Goal: Task Accomplishment & Management: Manage account settings

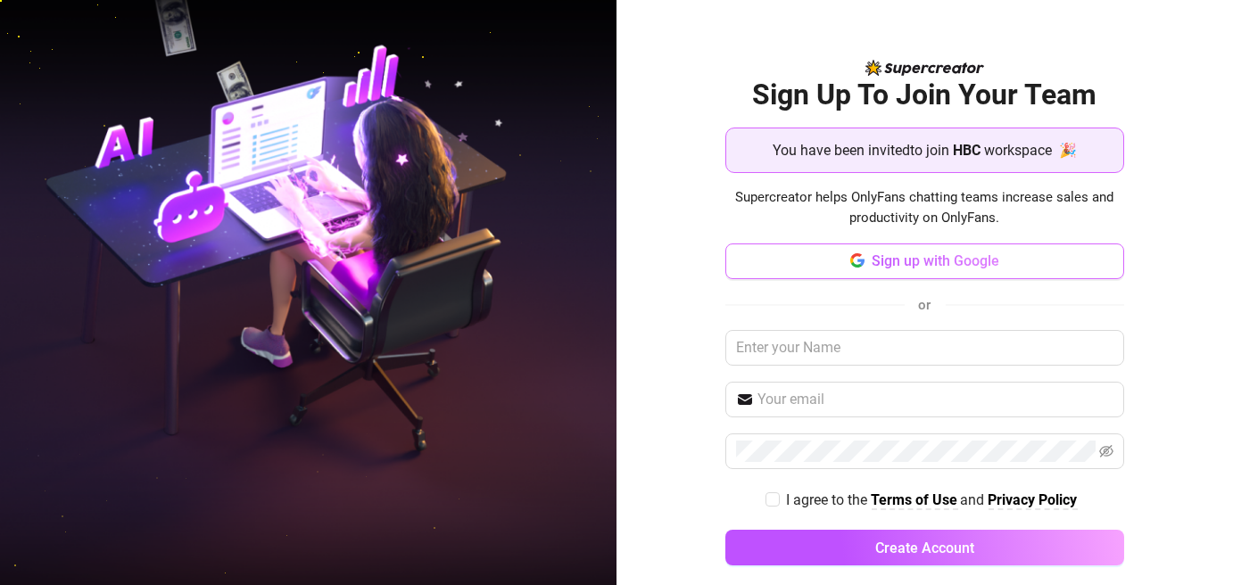
click at [934, 257] on span "Sign up with Google" at bounding box center [936, 261] width 128 height 17
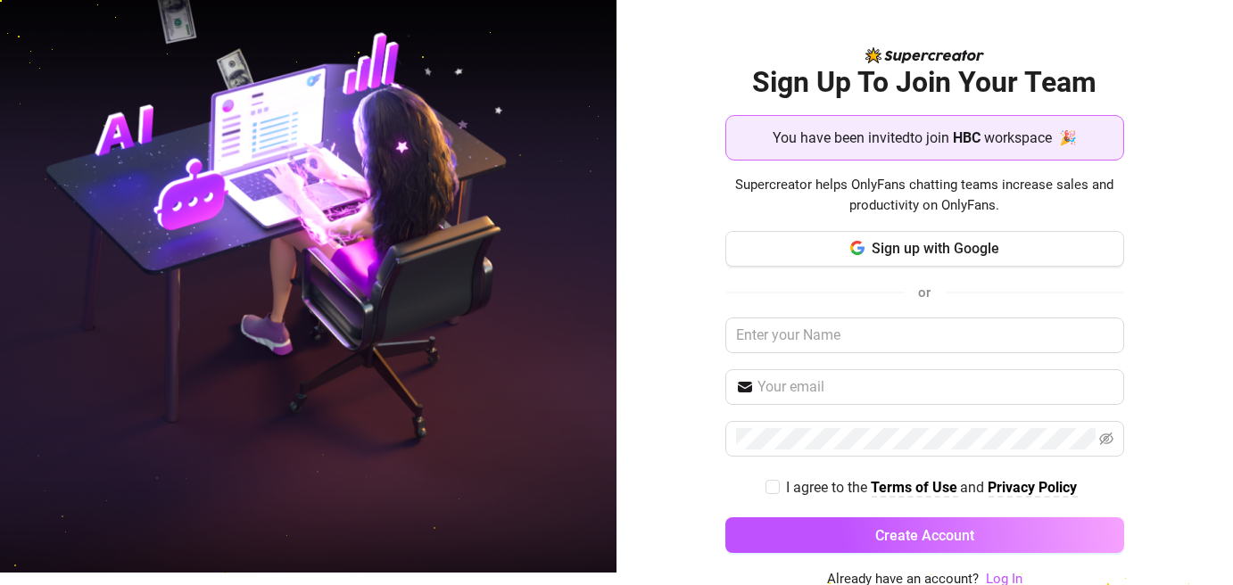
scroll to position [15, 0]
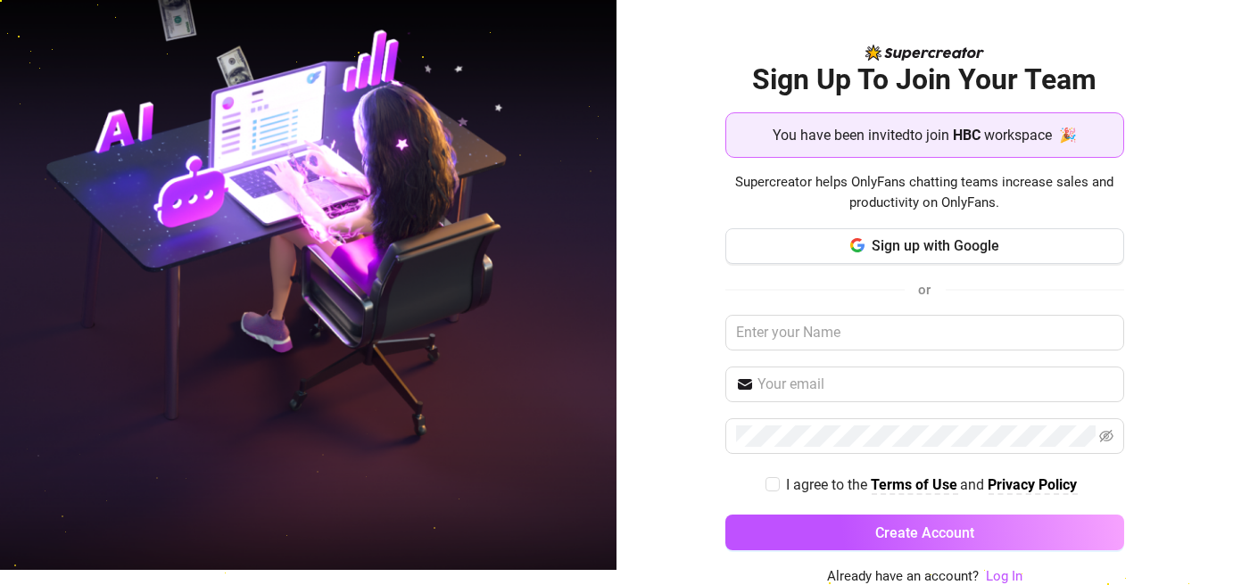
click at [290, 233] on img at bounding box center [308, 278] width 617 height 774
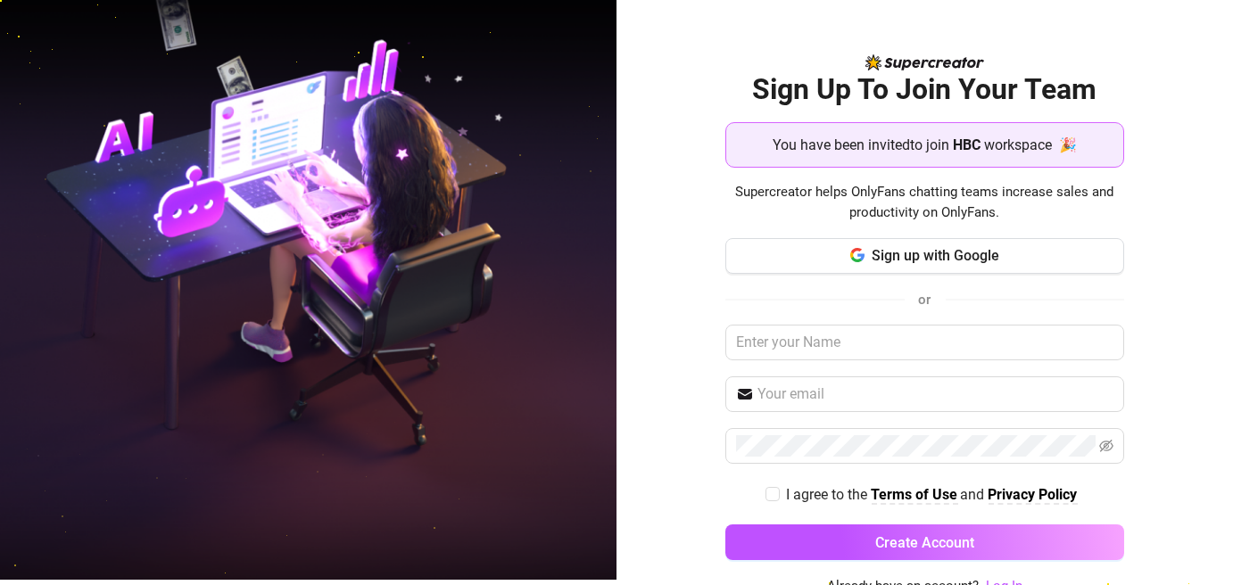
scroll to position [0, 0]
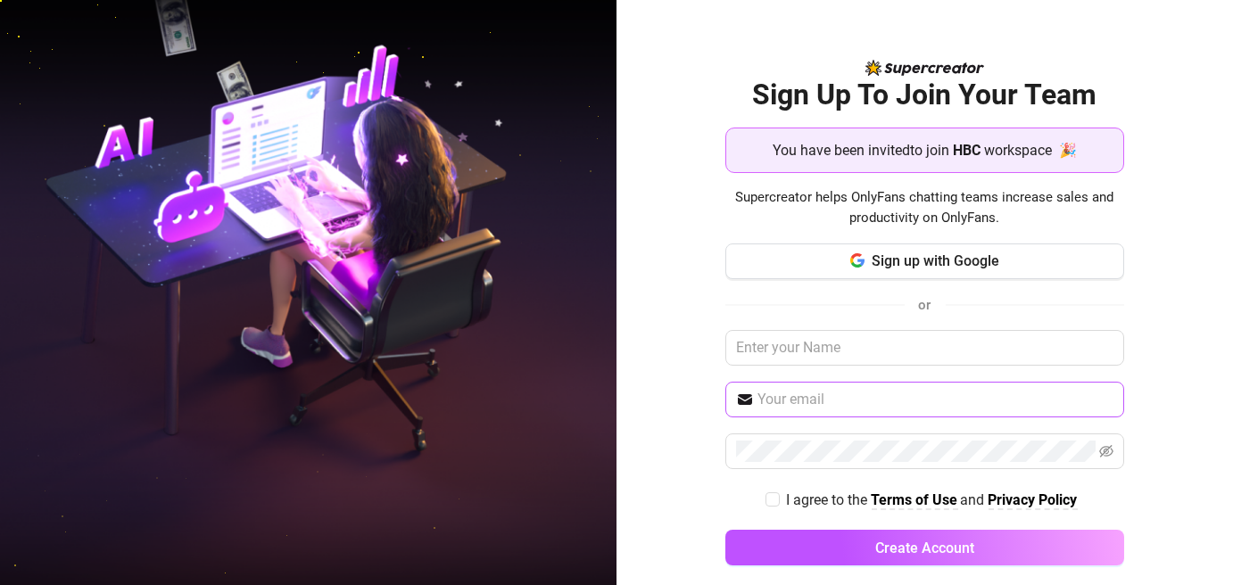
scroll to position [15, 0]
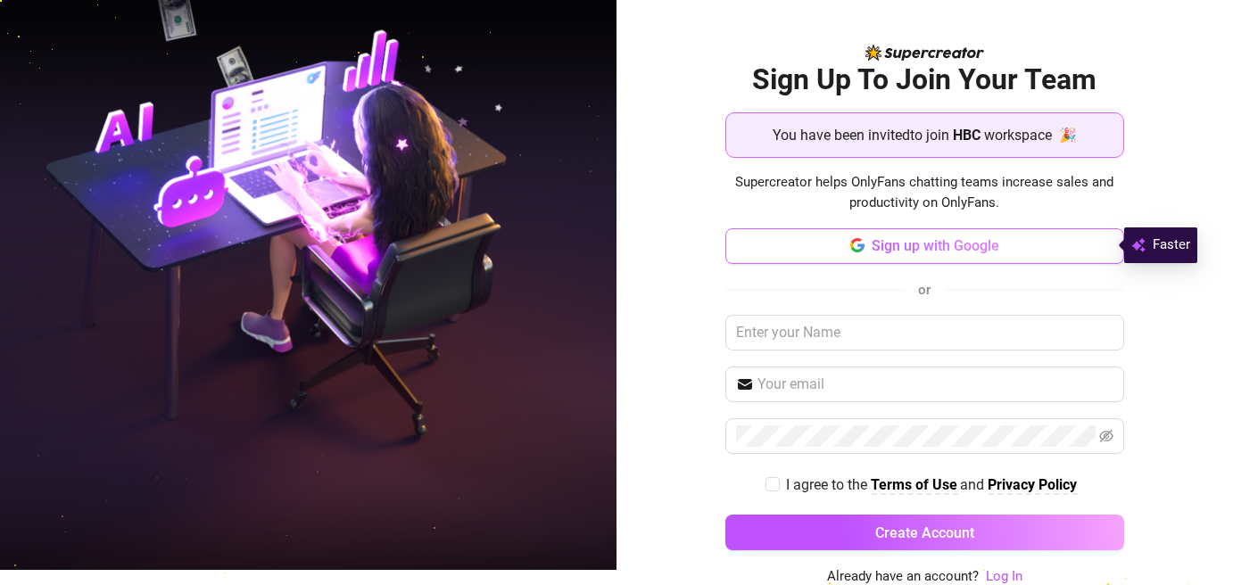
click at [944, 259] on button "Sign up with Google" at bounding box center [924, 246] width 399 height 36
click at [882, 237] on span "Sign up with Google" at bounding box center [936, 245] width 128 height 17
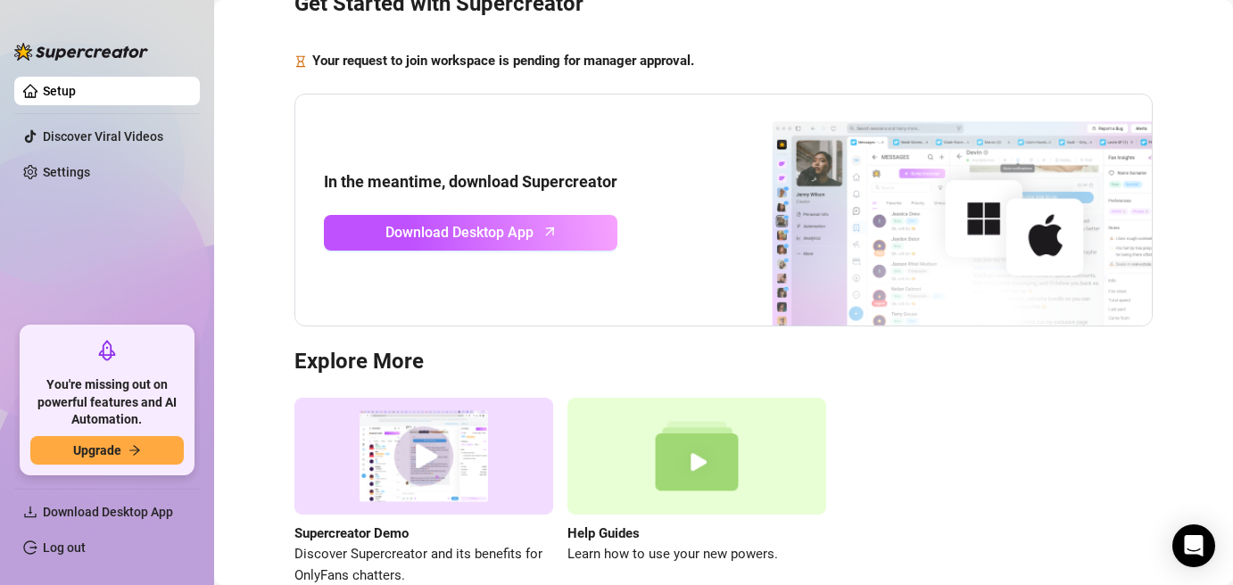
scroll to position [89, 0]
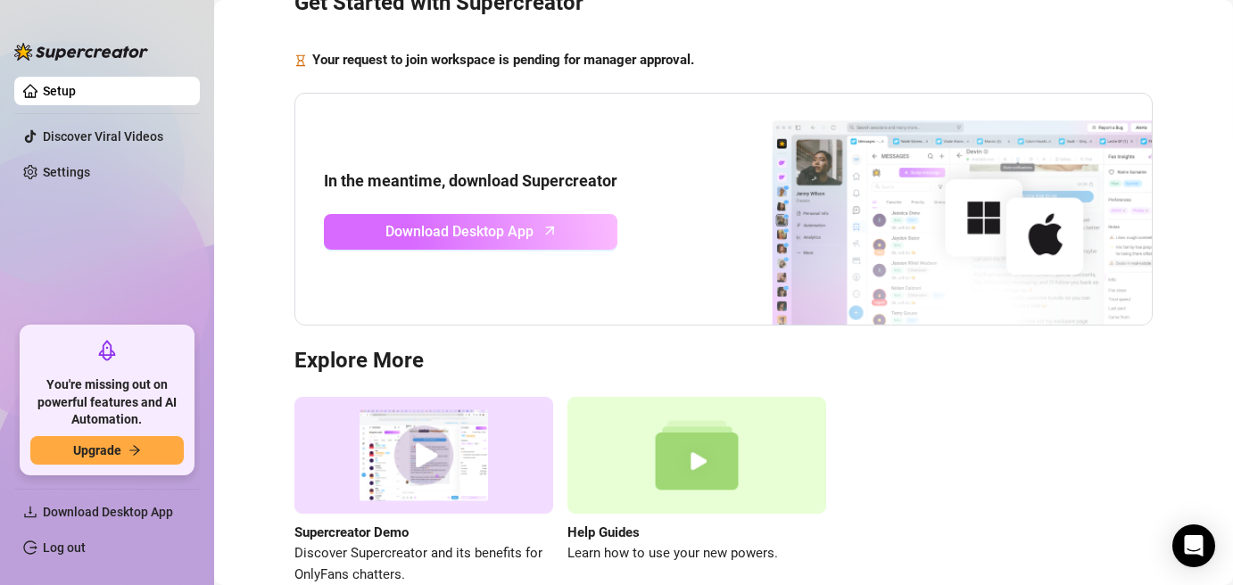
click at [553, 217] on link "Download Desktop App" at bounding box center [471, 232] width 294 height 36
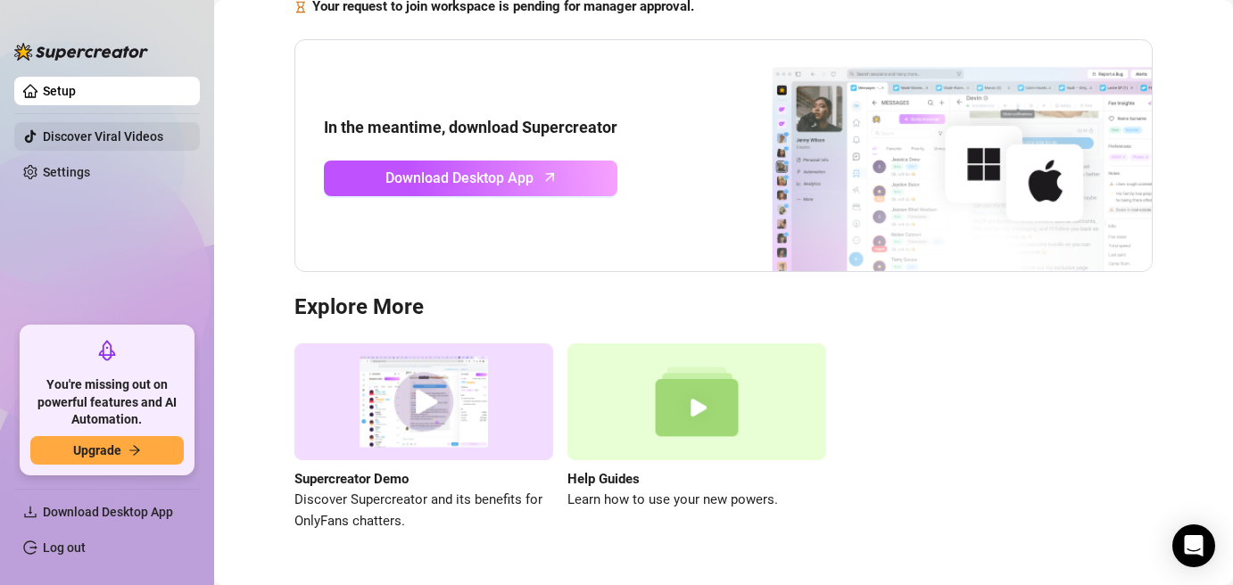
scroll to position [187, 0]
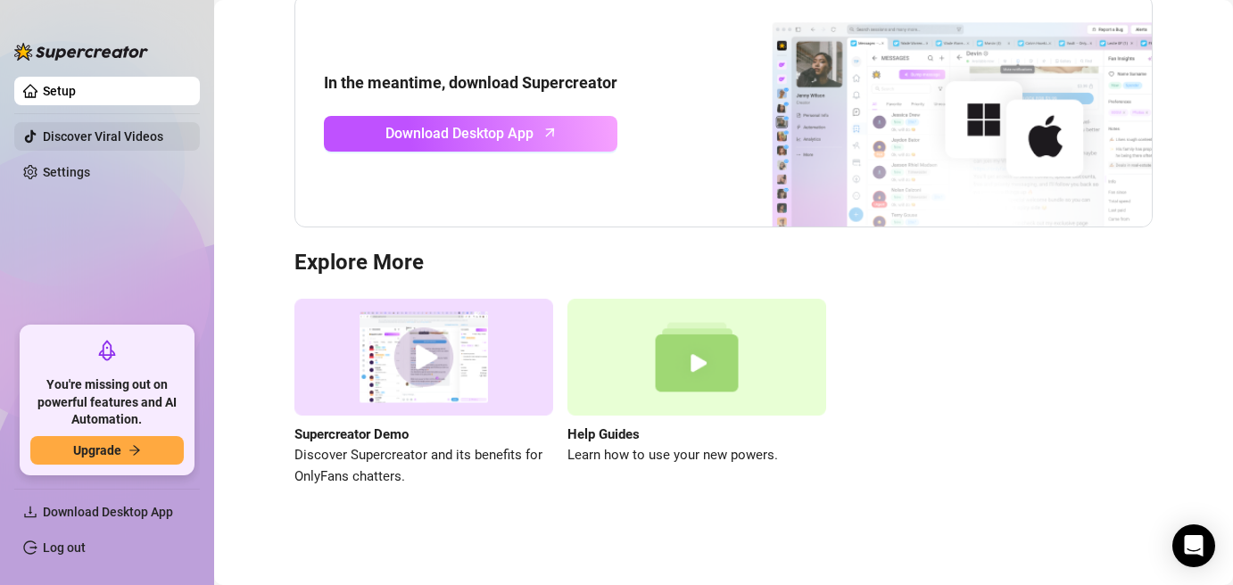
drag, startPoint x: 66, startPoint y: 51, endPoint x: 49, endPoint y: 126, distance: 76.8
click at [65, 51] on img at bounding box center [81, 52] width 134 height 18
click at [73, 174] on link "Settings" at bounding box center [66, 172] width 47 height 14
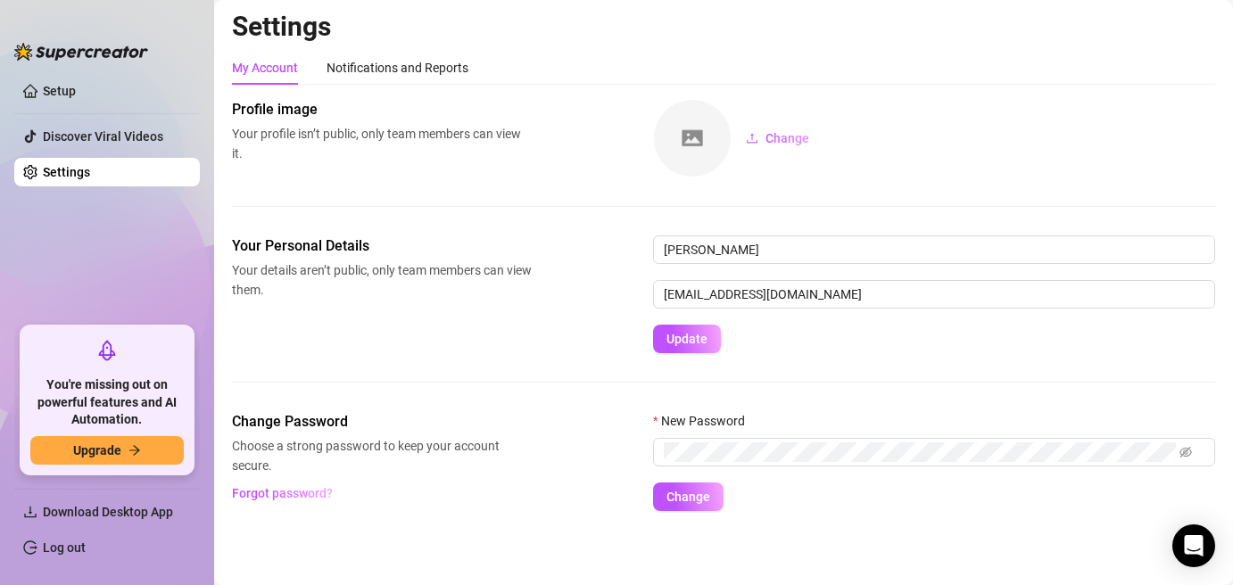
scroll to position [3, 0]
click at [76, 98] on link "Setup" at bounding box center [59, 91] width 33 height 14
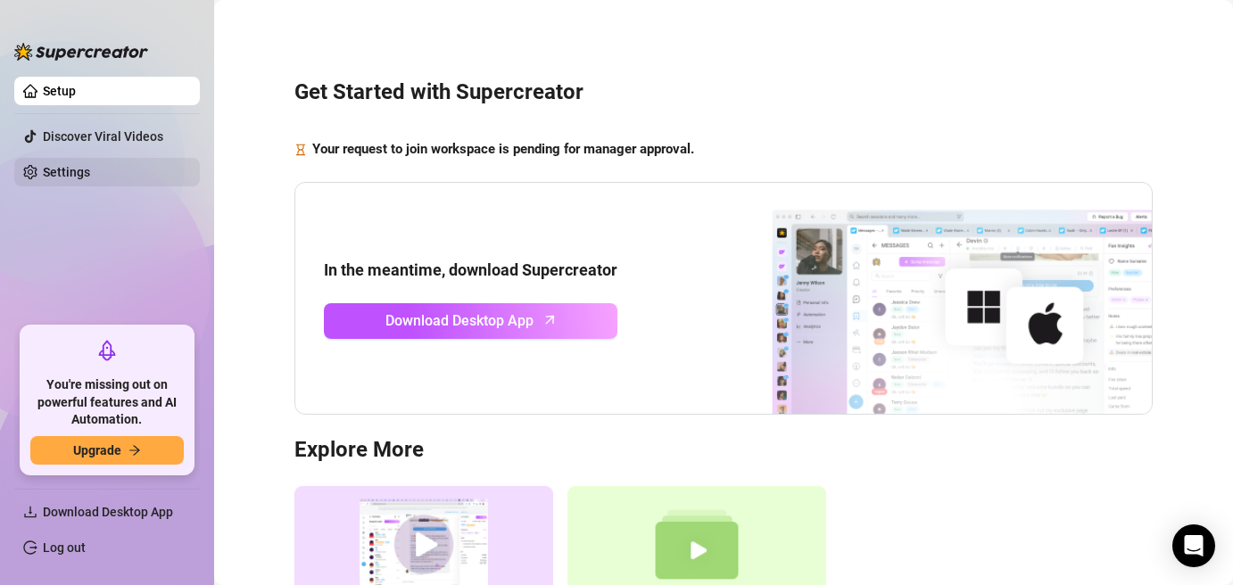
click at [90, 168] on link "Settings" at bounding box center [66, 172] width 47 height 14
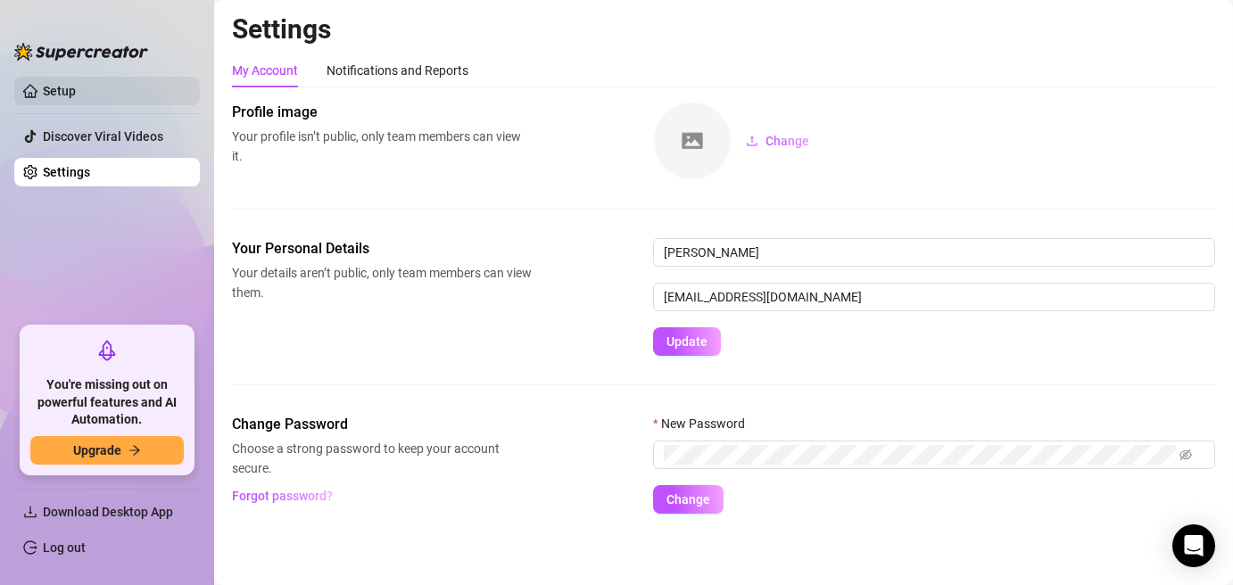
click at [76, 89] on link "Setup" at bounding box center [59, 91] width 33 height 14
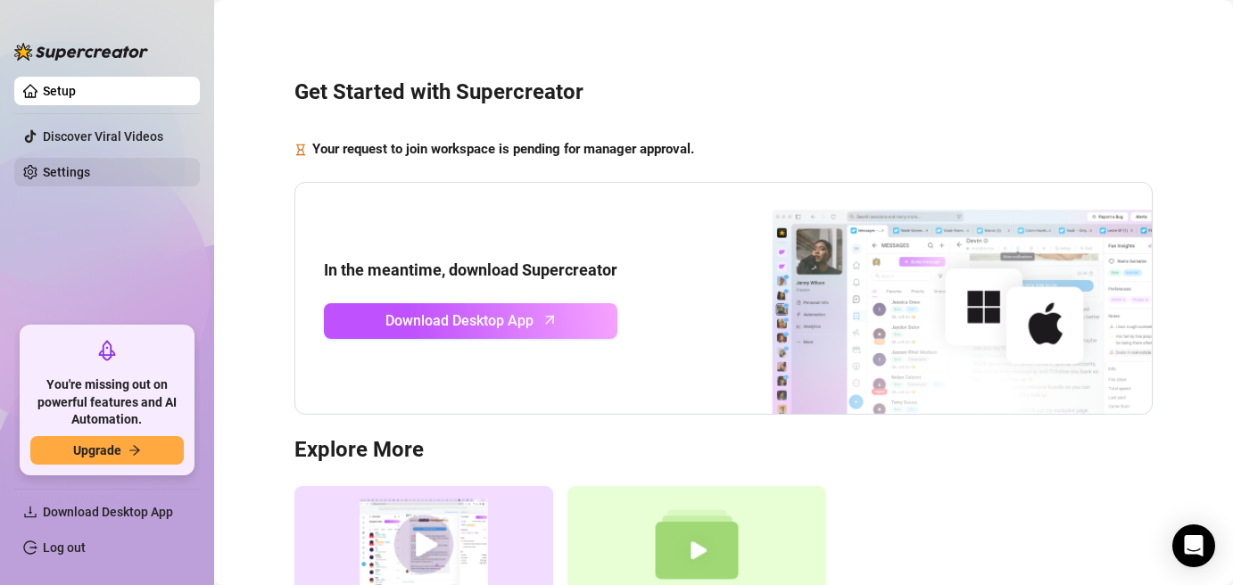
click at [82, 165] on link "Settings" at bounding box center [66, 172] width 47 height 14
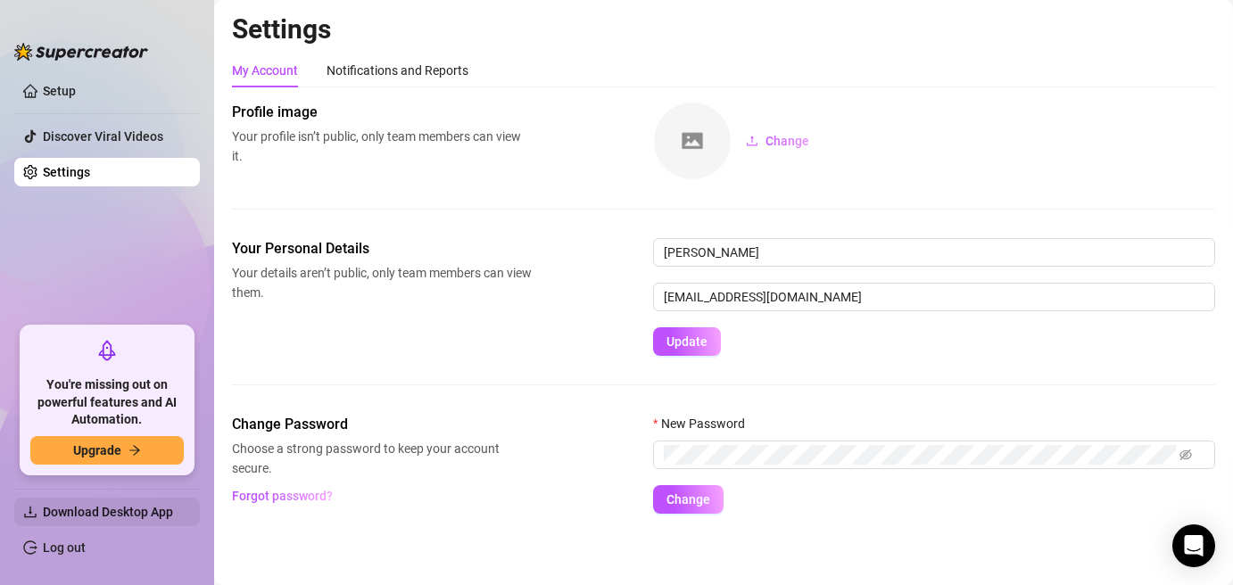
click at [118, 509] on span "Download Desktop App" at bounding box center [108, 512] width 130 height 14
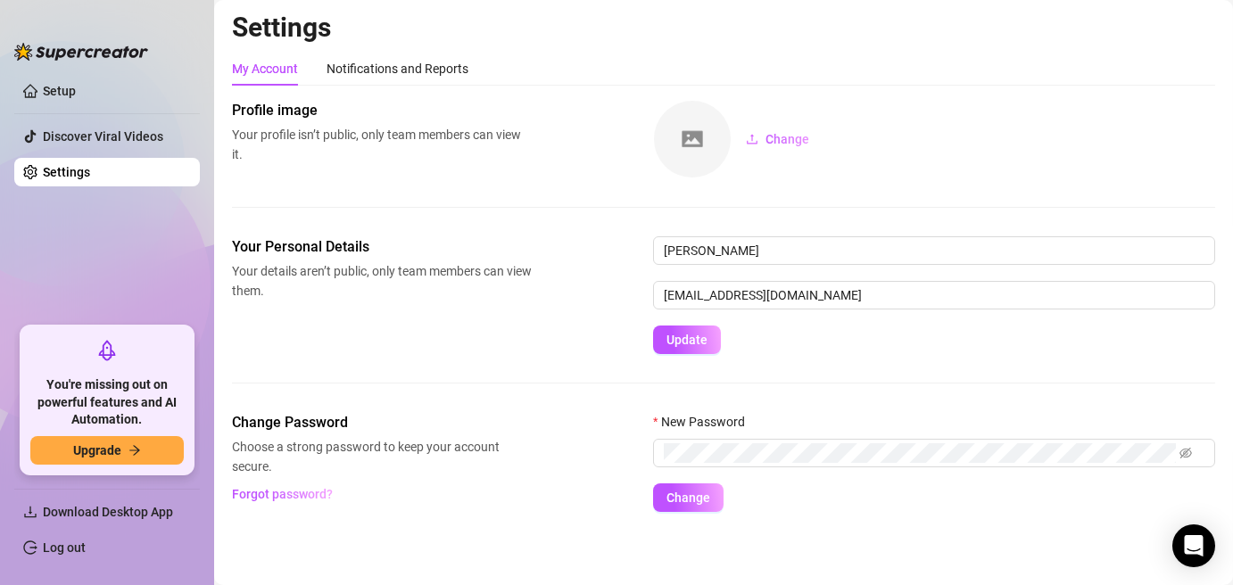
scroll to position [3, 0]
click at [76, 87] on link "Setup" at bounding box center [59, 91] width 33 height 14
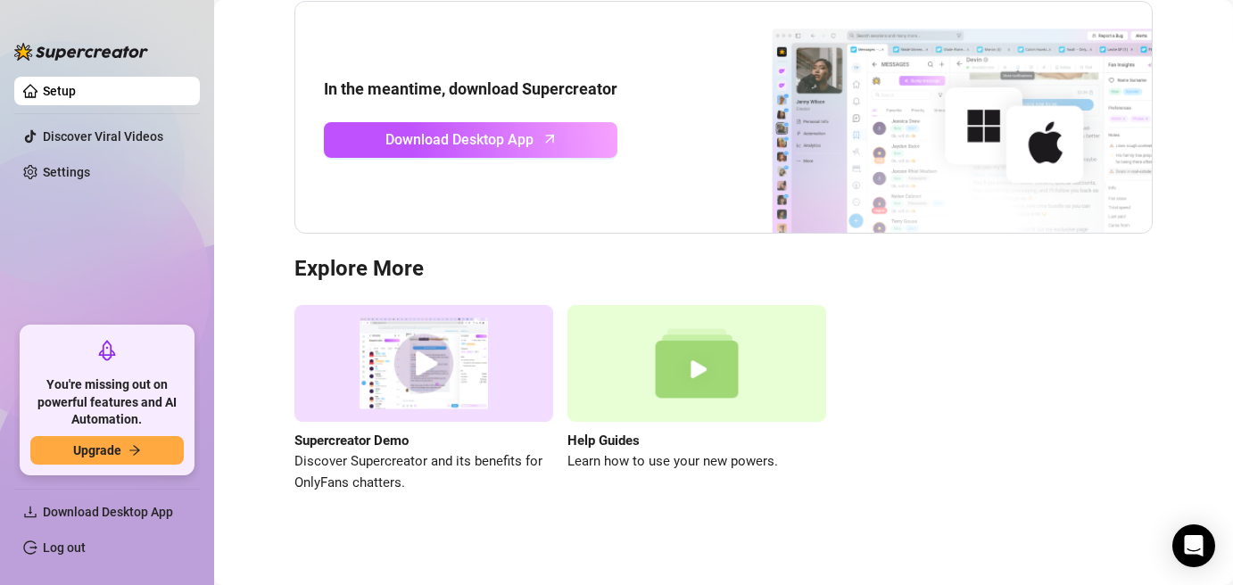
scroll to position [187, 0]
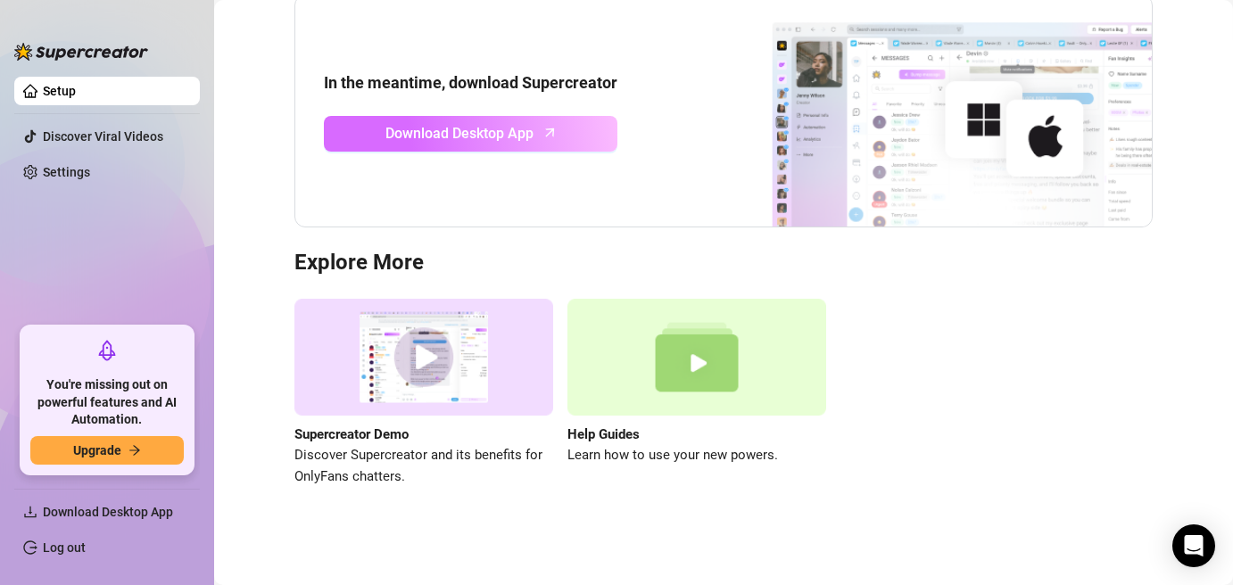
click at [560, 127] on link "Download Desktop App" at bounding box center [471, 134] width 294 height 36
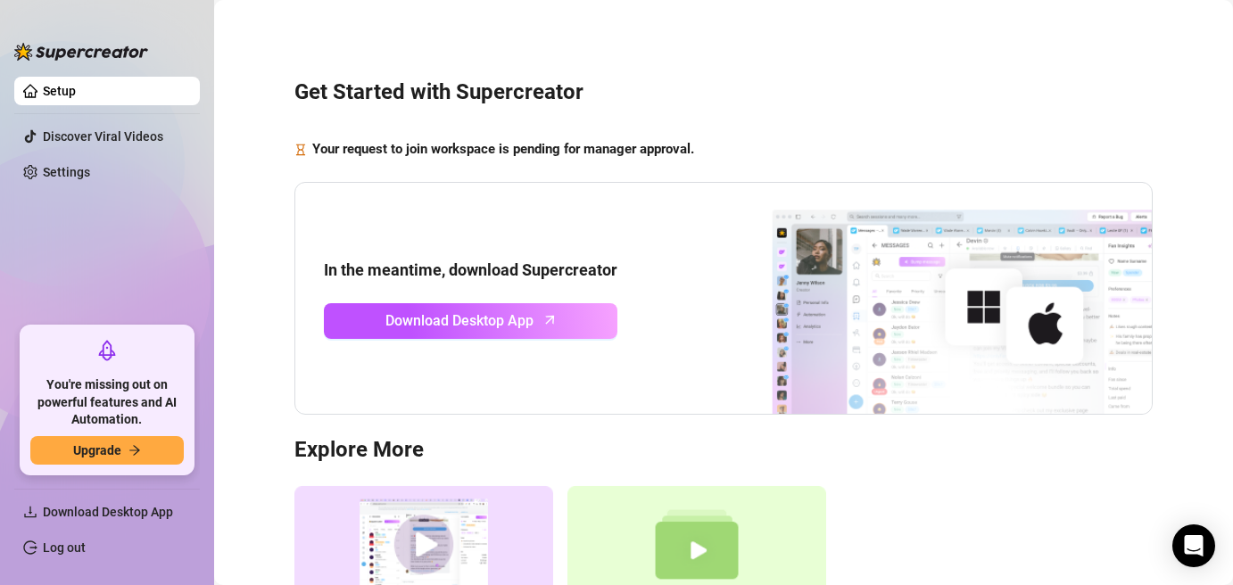
scroll to position [0, 0]
click at [90, 165] on link "Settings" at bounding box center [66, 172] width 47 height 14
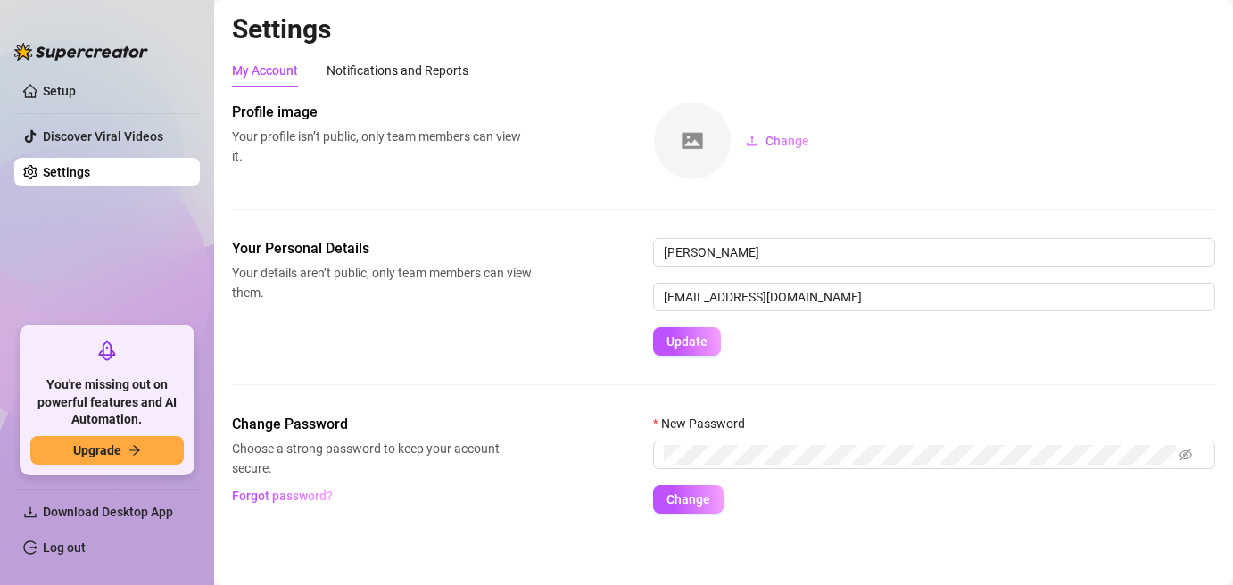
scroll to position [3, 0]
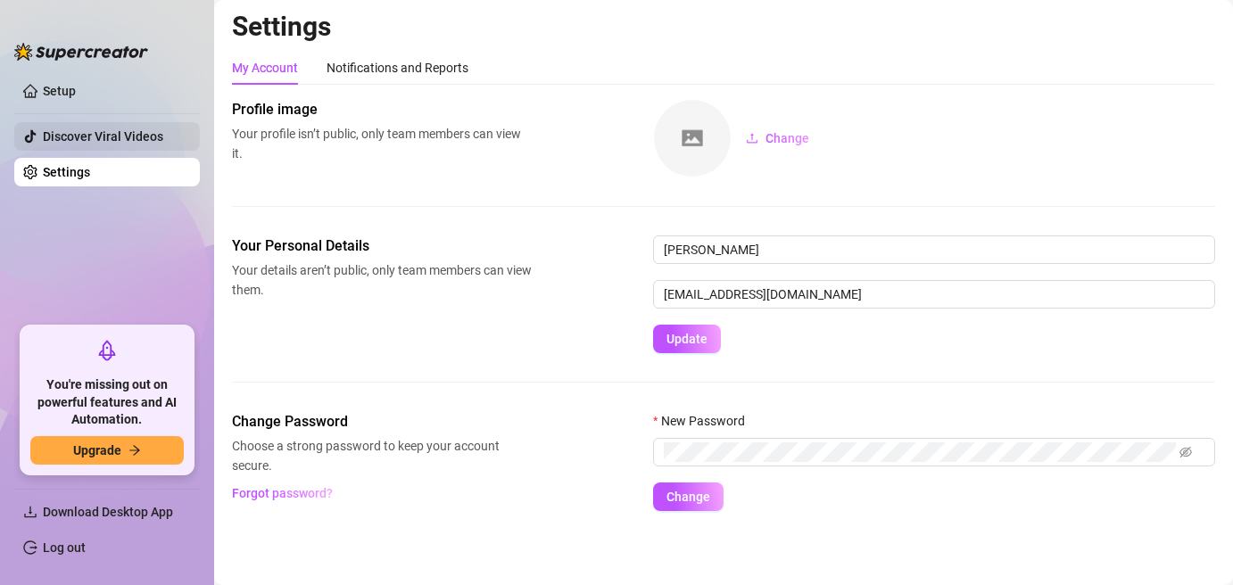
click at [121, 130] on link "Discover Viral Videos" at bounding box center [103, 136] width 120 height 14
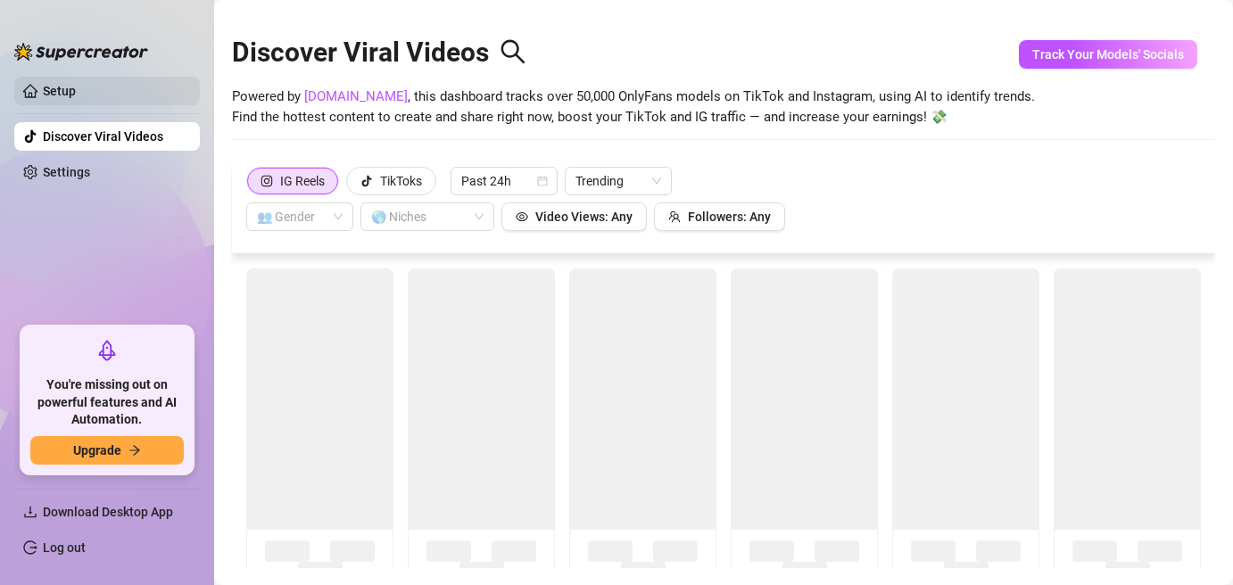
click at [76, 84] on link "Setup" at bounding box center [59, 91] width 33 height 14
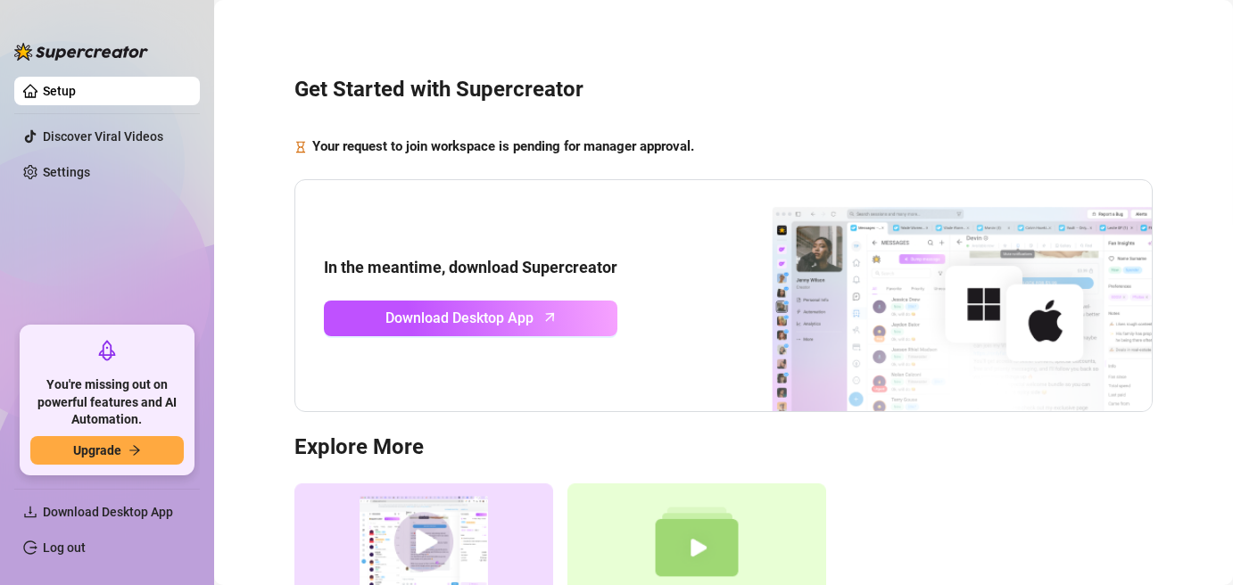
scroll to position [187, 0]
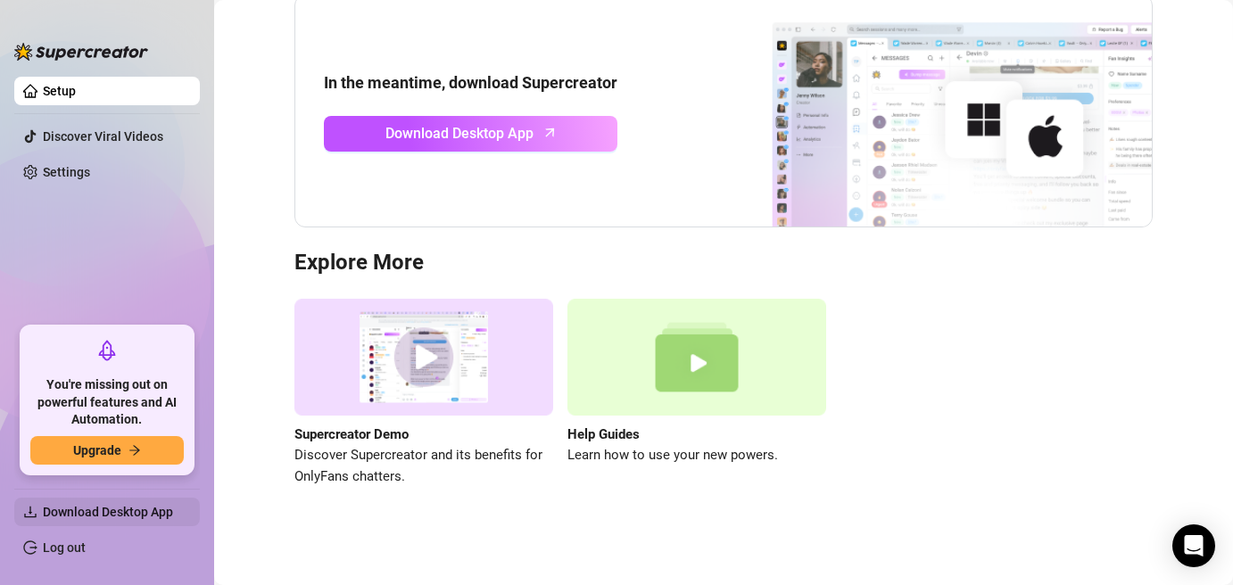
click at [151, 513] on span "Download Desktop App" at bounding box center [108, 512] width 130 height 14
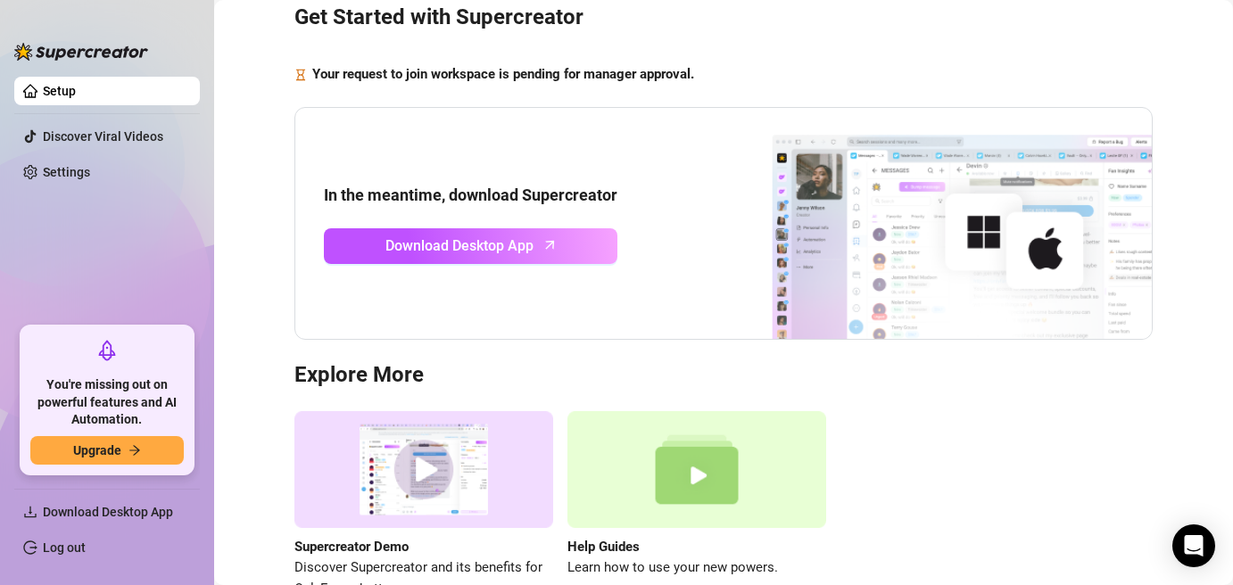
scroll to position [0, 0]
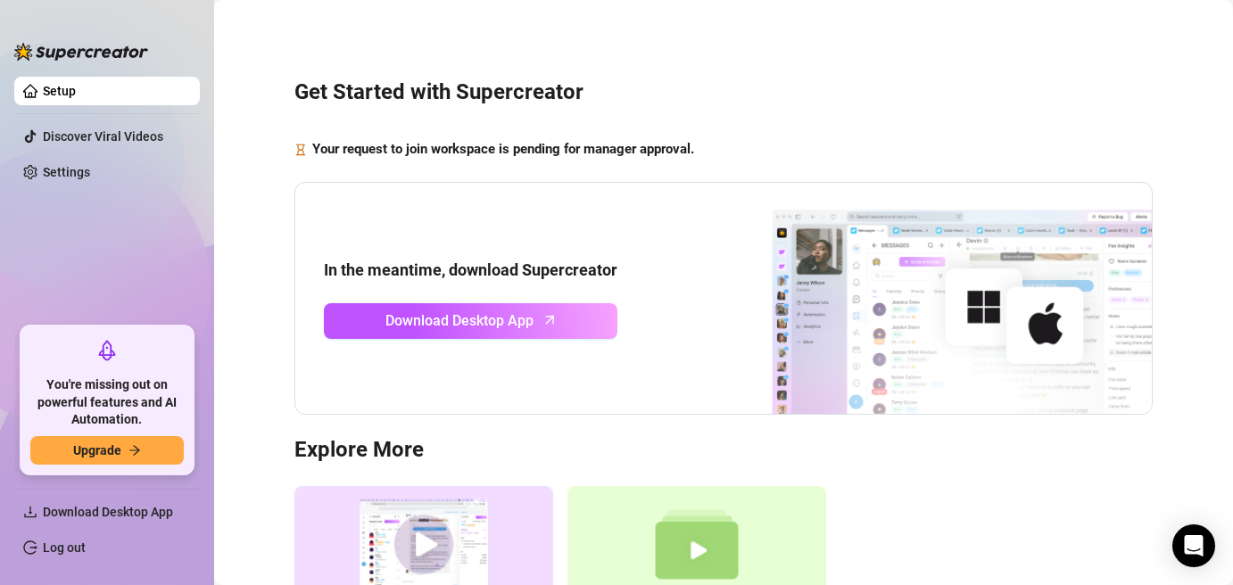
click at [108, 153] on ul "Setup Discover Viral Videos Settings" at bounding box center [107, 195] width 186 height 250
click at [90, 176] on link "Settings" at bounding box center [66, 172] width 47 height 14
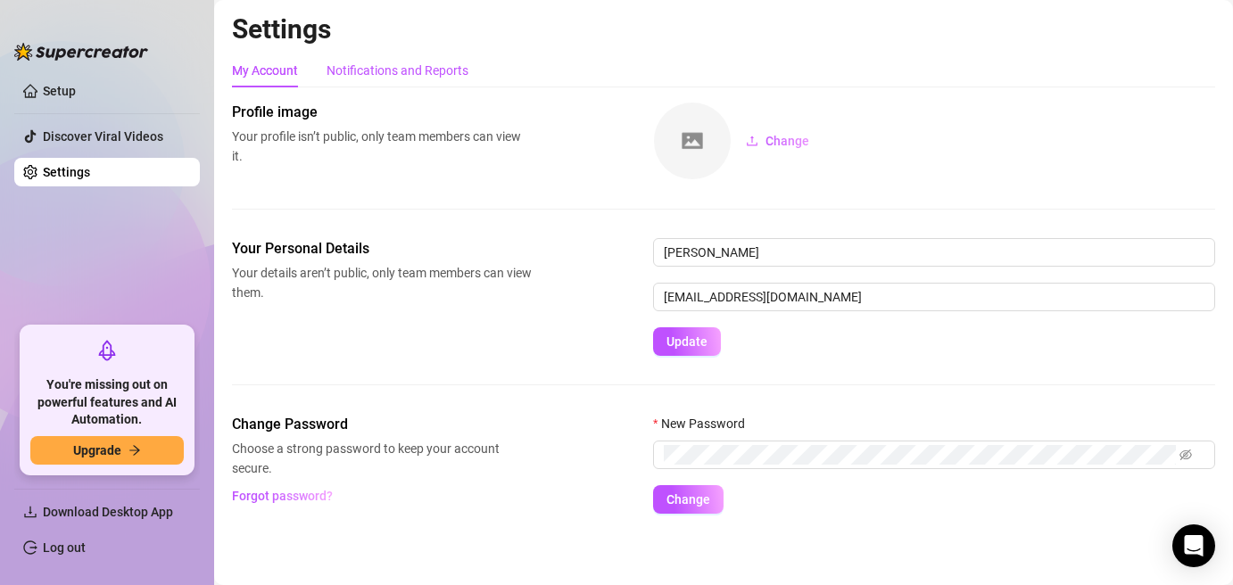
click at [398, 67] on div "Notifications and Reports" at bounding box center [398, 71] width 142 height 20
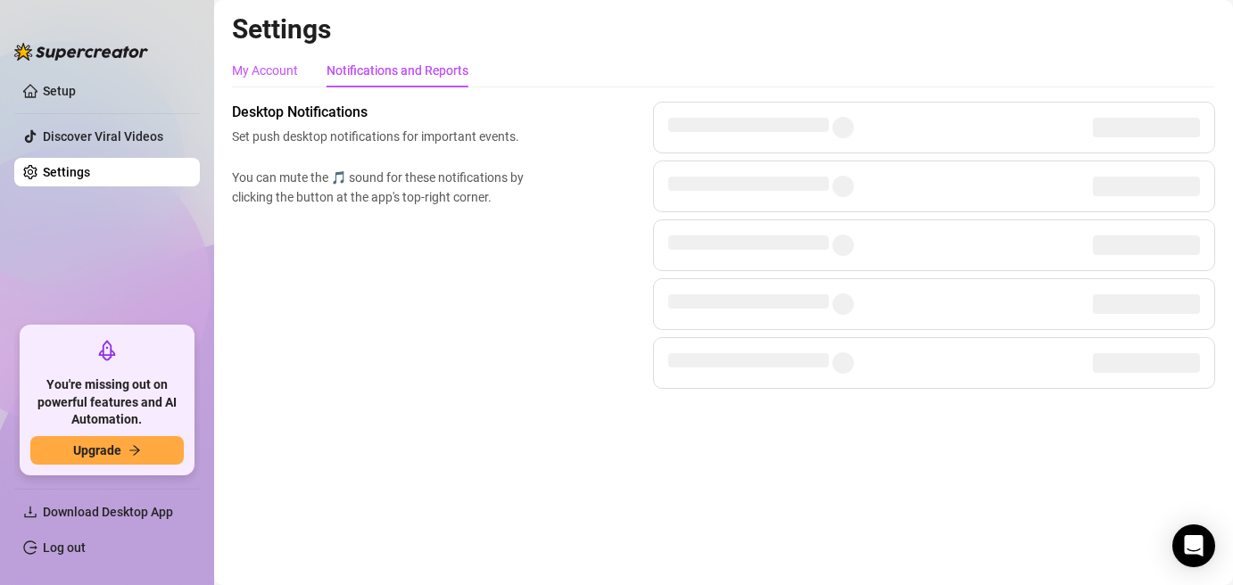
click at [274, 65] on div "My Account" at bounding box center [265, 71] width 66 height 20
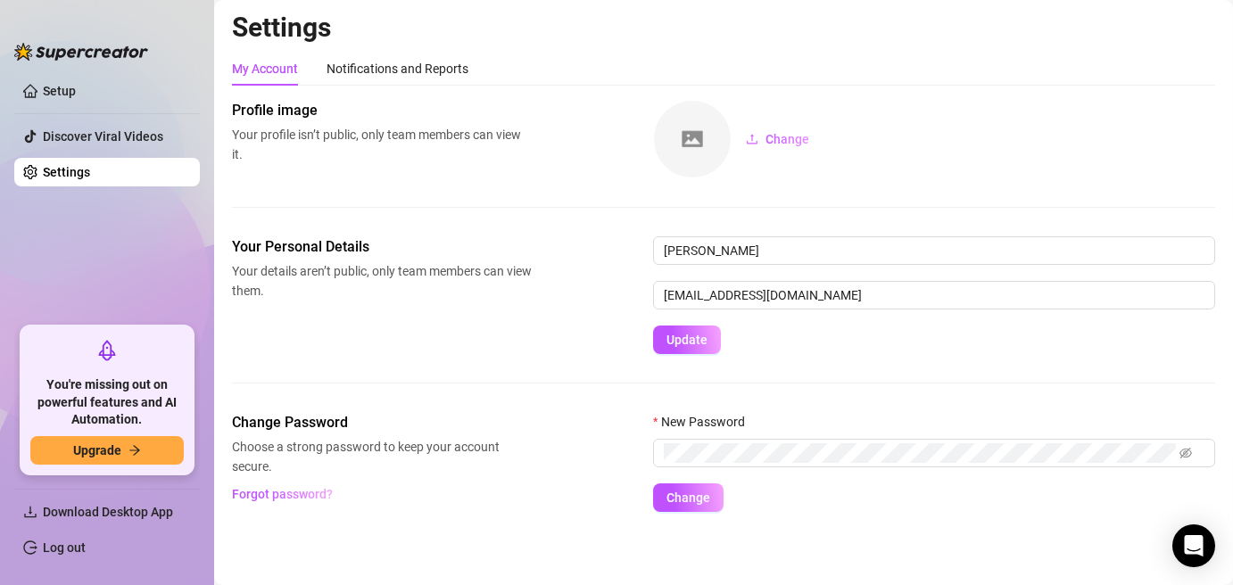
scroll to position [3, 0]
click at [76, 94] on link "Setup" at bounding box center [59, 91] width 33 height 14
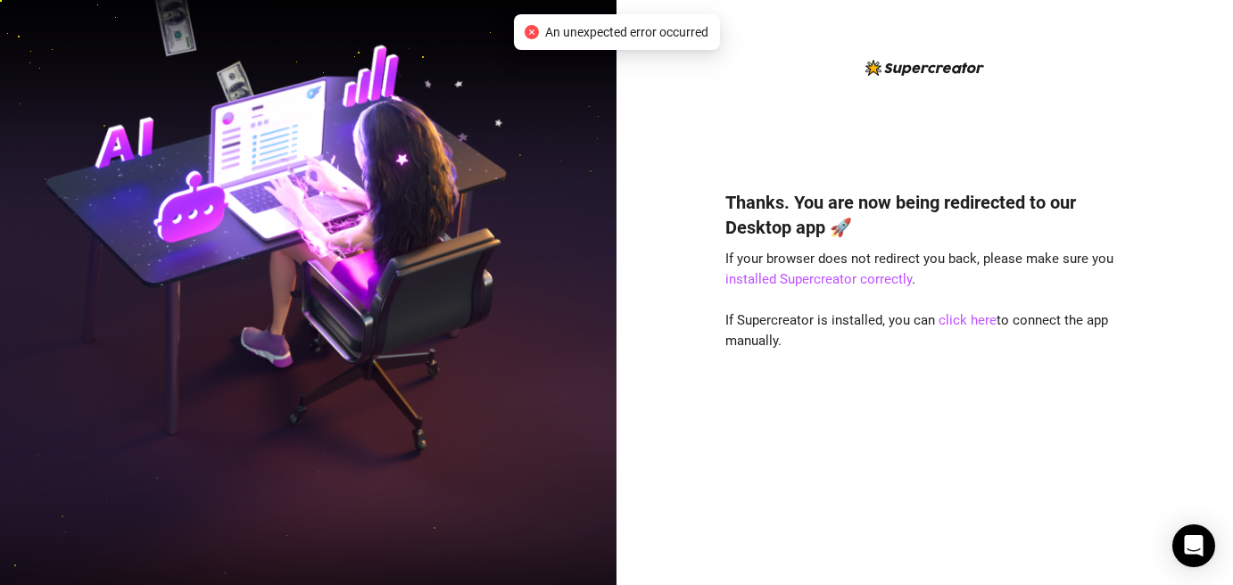
click at [537, 25] on icon "close-circle" at bounding box center [532, 32] width 14 height 14
click at [965, 319] on link "click here" at bounding box center [969, 320] width 58 height 16
click at [836, 279] on link "installed Supercreator correctly" at bounding box center [819, 279] width 186 height 16
click at [265, 291] on img at bounding box center [308, 293] width 617 height 774
